Goal: Download file/media

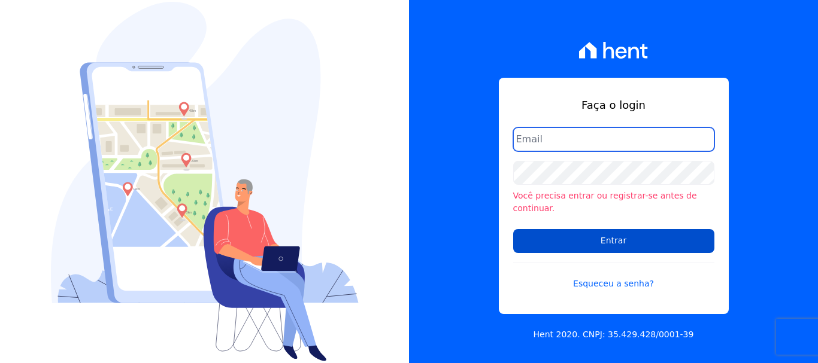
type input "[EMAIL_ADDRESS][DOMAIN_NAME]"
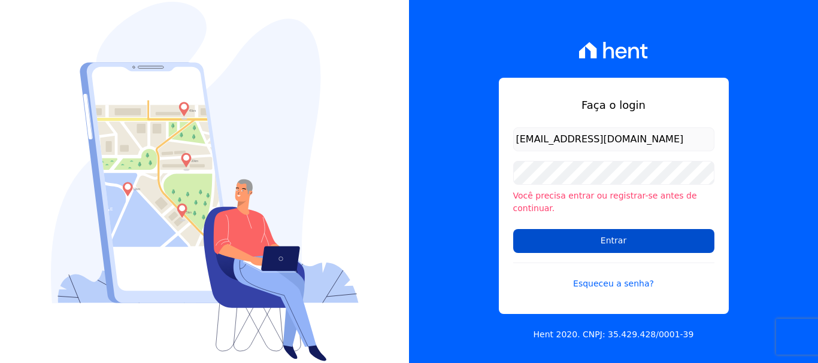
click at [607, 233] on input "Entrar" at bounding box center [613, 241] width 201 height 24
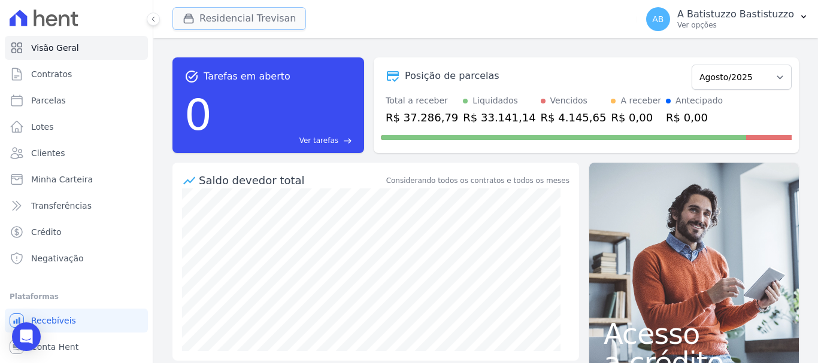
click at [246, 19] on button "Residencial Trevisan" at bounding box center [238, 18] width 133 height 23
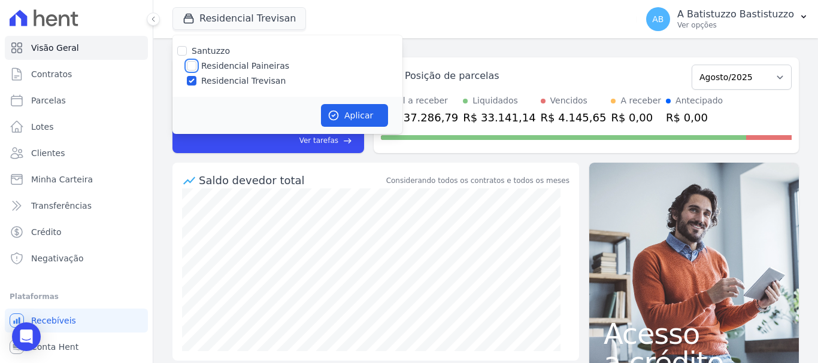
click at [195, 67] on input "Residencial Paineiras" at bounding box center [192, 66] width 10 height 10
checkbox input "true"
click at [192, 80] on input "Residencial Trevisan" at bounding box center [192, 81] width 10 height 10
checkbox input "false"
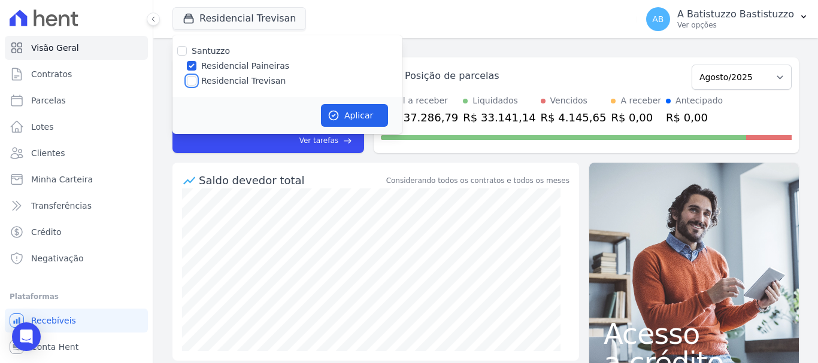
checkbox input "false"
click at [350, 114] on button "Aplicar" at bounding box center [354, 115] width 67 height 23
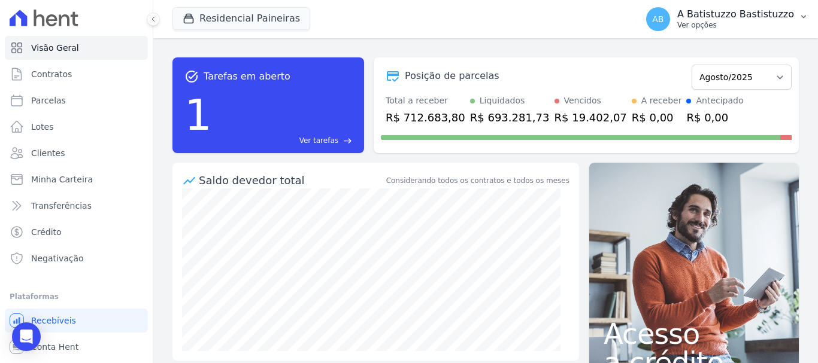
click at [663, 20] on span "AB" at bounding box center [657, 19] width 11 height 8
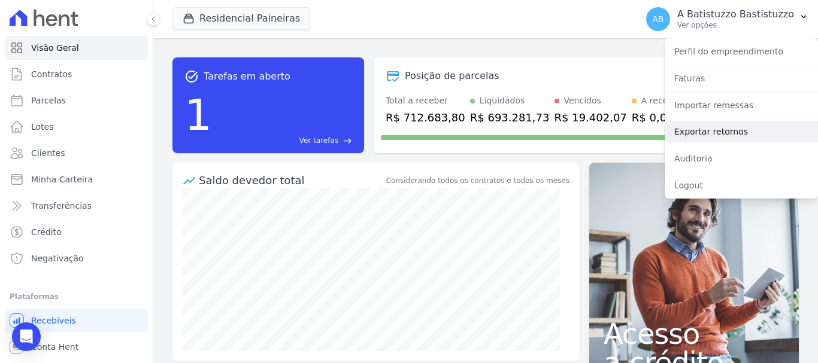
click at [687, 130] on link "Exportar retornos" at bounding box center [740, 132] width 153 height 22
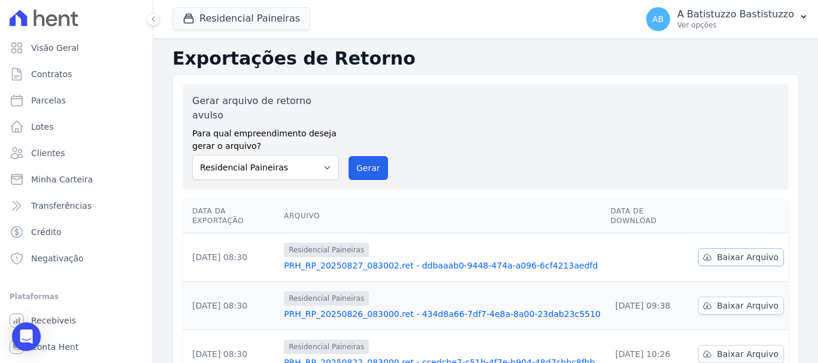
click at [740, 251] on span "Baixar Arquivo" at bounding box center [747, 257] width 62 height 12
click at [367, 260] on link "PRH_RP_20250827_083002.ret - ddbaaab0-9448-474a-a096-6cf4213aedfd" at bounding box center [442, 266] width 317 height 12
